Goal: Information Seeking & Learning: Compare options

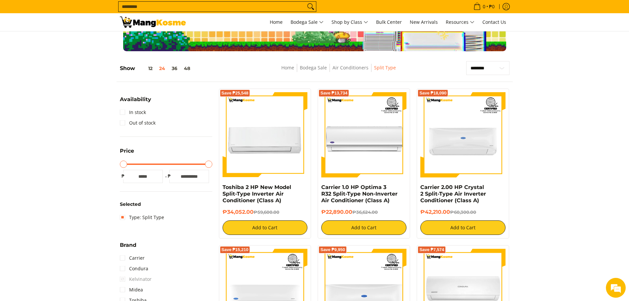
scroll to position [66, 0]
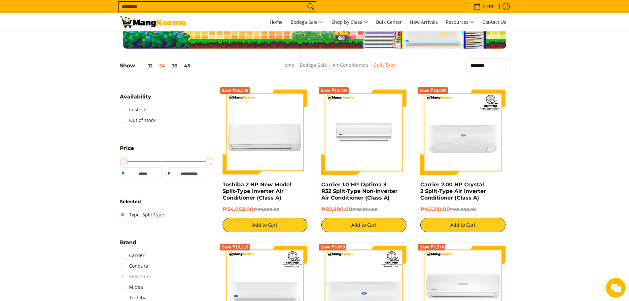
click at [344, 137] on img at bounding box center [363, 132] width 85 height 85
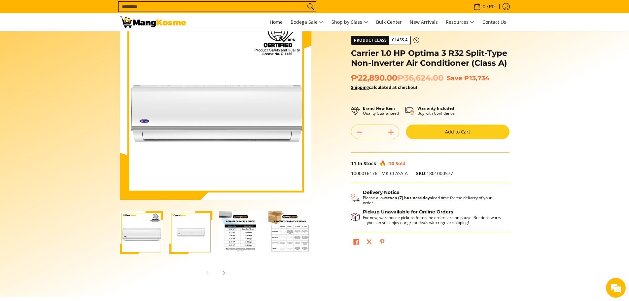
scroll to position [99, 0]
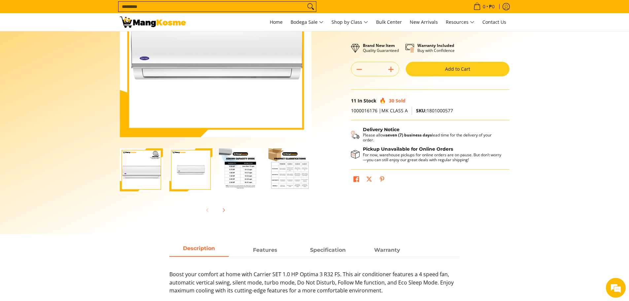
click at [200, 176] on img "Carrier 1.0 HP Optima 3 R32 Split-Type Non-Inverter Air Conditioner (Class A)-2" at bounding box center [190, 169] width 43 height 43
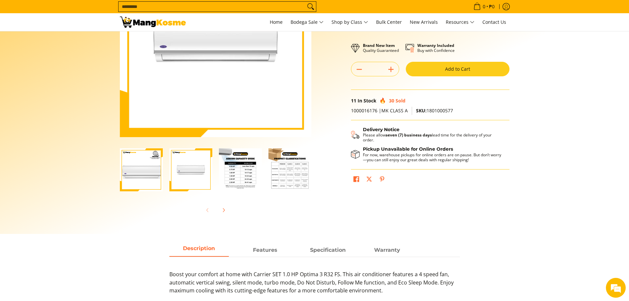
click at [233, 176] on img "Carrier 1.0 HP Optima 3 R32 Split-Type Non-Inverter Air Conditioner (Class A)-3" at bounding box center [240, 169] width 43 height 43
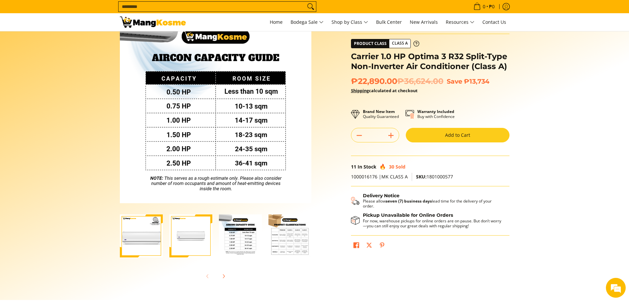
scroll to position [0, 0]
click at [295, 253] on img "Carrier 1.0 HP Optima 3 R32 Split-Type Non-Inverter Air Conditioner (Class A)-4" at bounding box center [290, 235] width 43 height 43
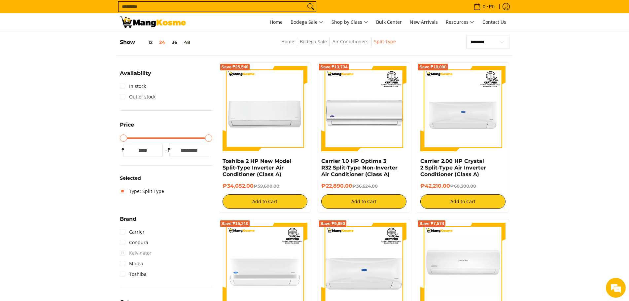
scroll to position [99, 0]
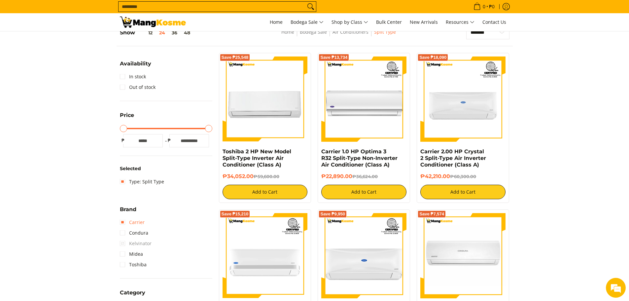
click at [132, 220] on link "Carrier" at bounding box center [132, 222] width 25 height 11
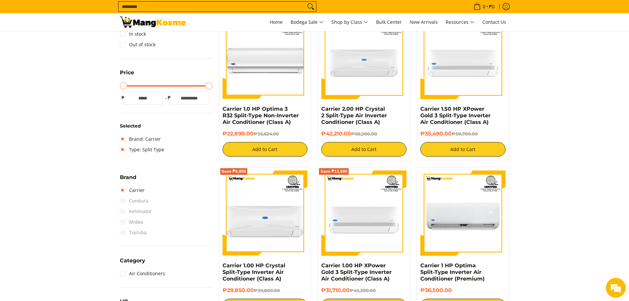
scroll to position [126, 0]
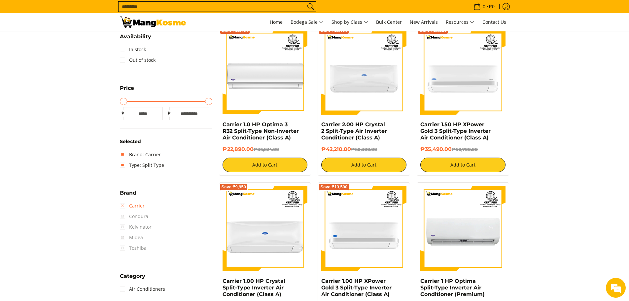
click at [122, 203] on link "Carrier" at bounding box center [132, 205] width 25 height 11
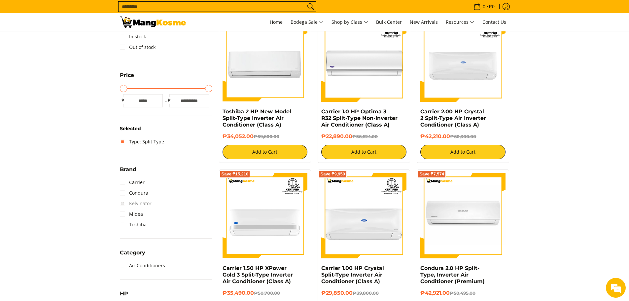
scroll to position [159, 0]
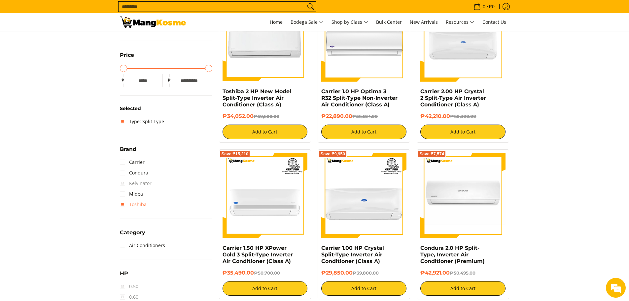
click at [121, 199] on link "Toshiba" at bounding box center [133, 204] width 27 height 11
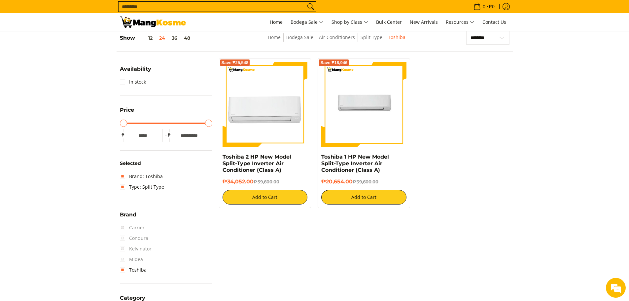
scroll to position [93, 0]
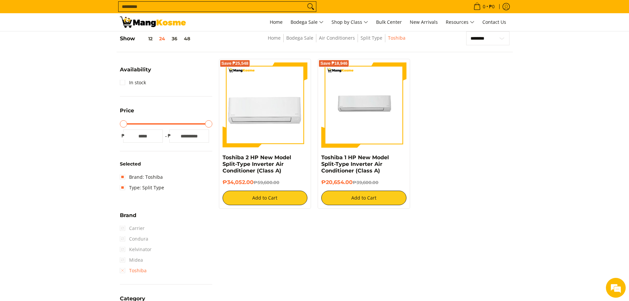
click at [124, 271] on link "Toshiba" at bounding box center [133, 270] width 27 height 11
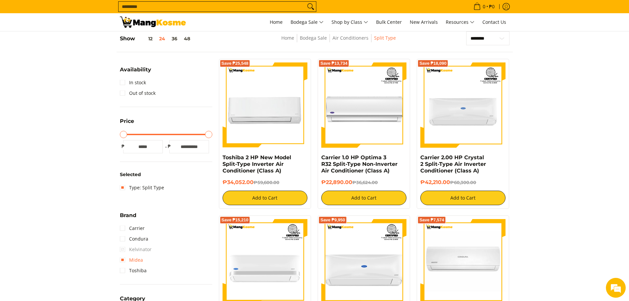
click at [123, 260] on link "Midea" at bounding box center [131, 260] width 23 height 11
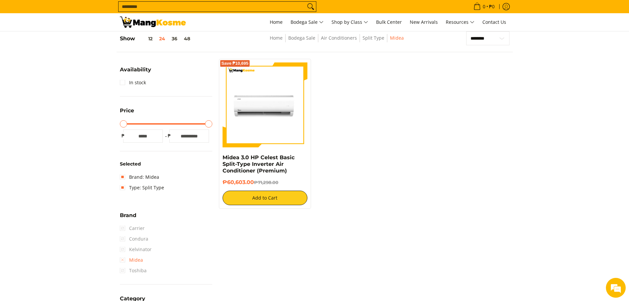
click at [124, 260] on link "Midea" at bounding box center [131, 260] width 23 height 11
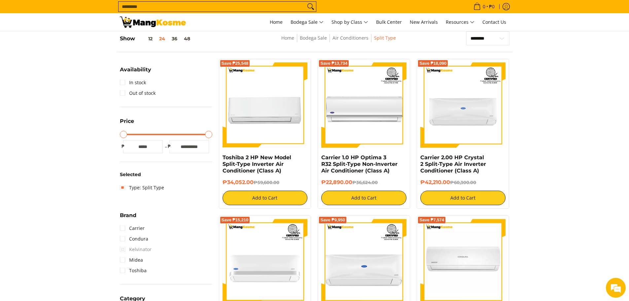
click at [120, 240] on link "Condura" at bounding box center [134, 239] width 28 height 11
